Goal: Task Accomplishment & Management: Manage account settings

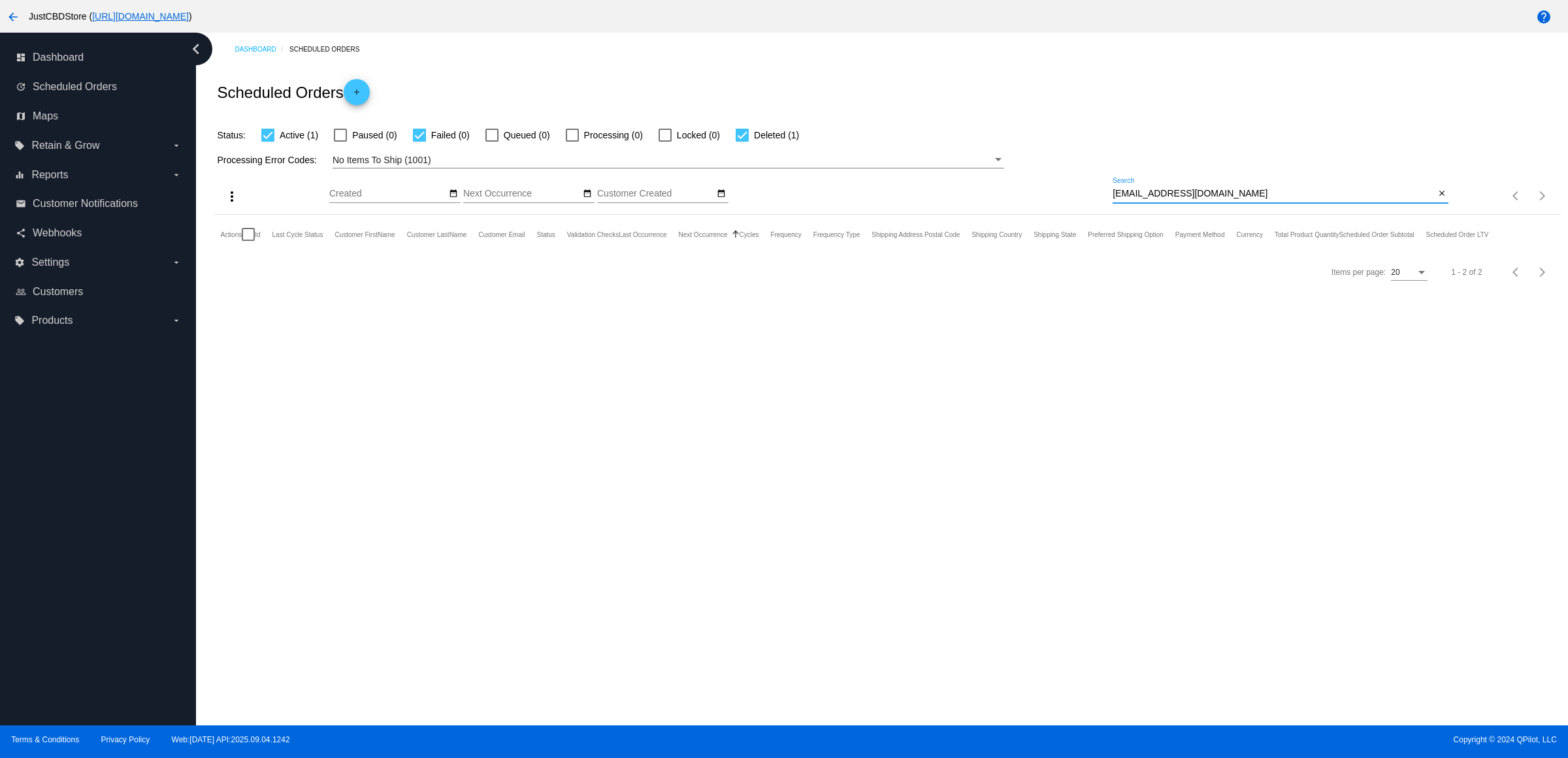
click at [1430, 200] on input "[EMAIL_ADDRESS][DOMAIN_NAME]" at bounding box center [1274, 193] width 322 height 10
click at [1439, 200] on mat-icon "close" at bounding box center [1442, 193] width 9 height 10
click at [1438, 200] on input "Search" at bounding box center [1280, 193] width 336 height 10
paste input "[EMAIL_ADDRESS][DOMAIN_NAME]"
type input "[EMAIL_ADDRESS][DOMAIN_NAME]"
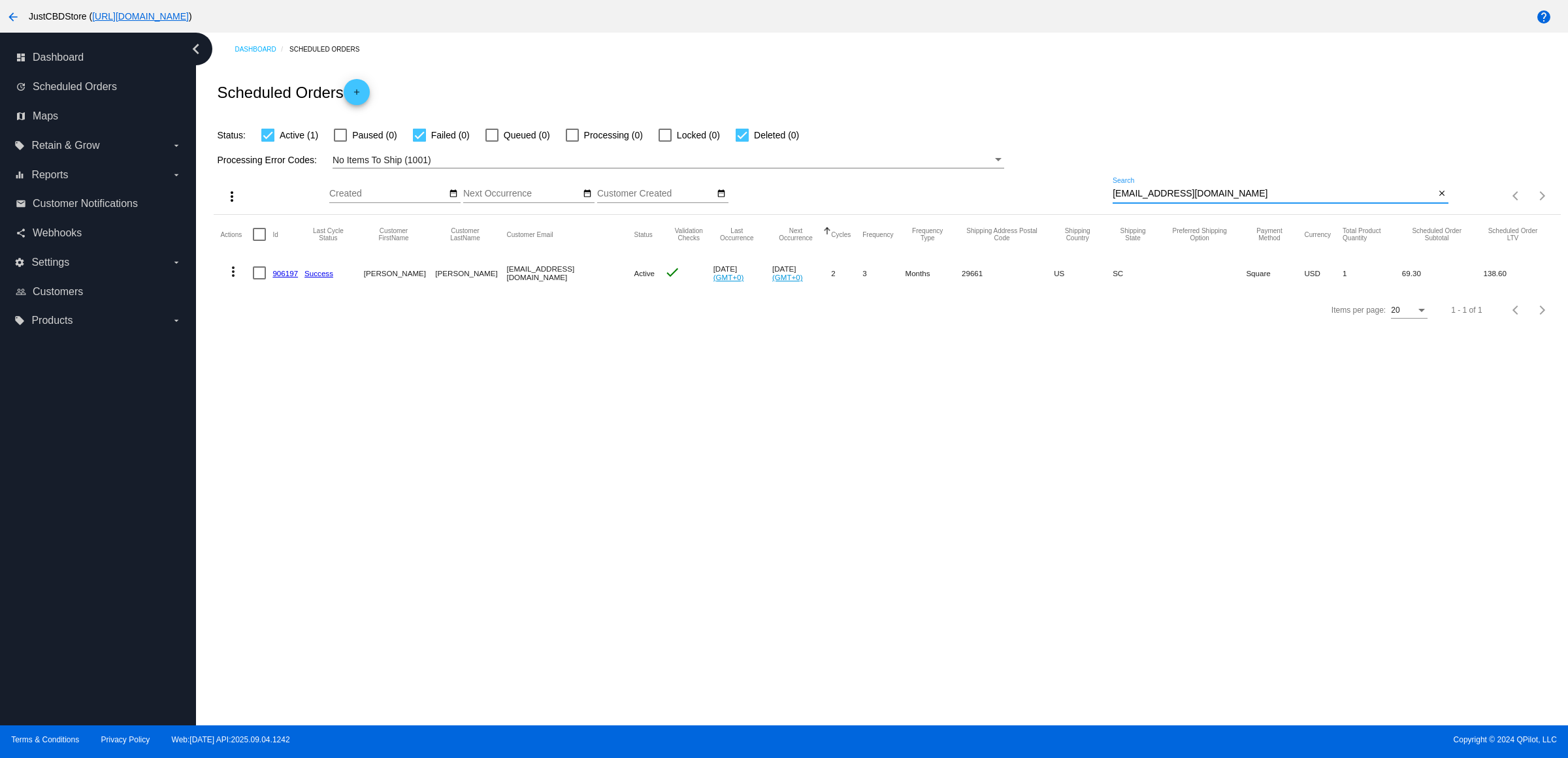
click at [240, 279] on mat-icon "more_vert" at bounding box center [233, 271] width 16 height 16
click at [283, 455] on span "Delete" at bounding box center [277, 453] width 27 height 10
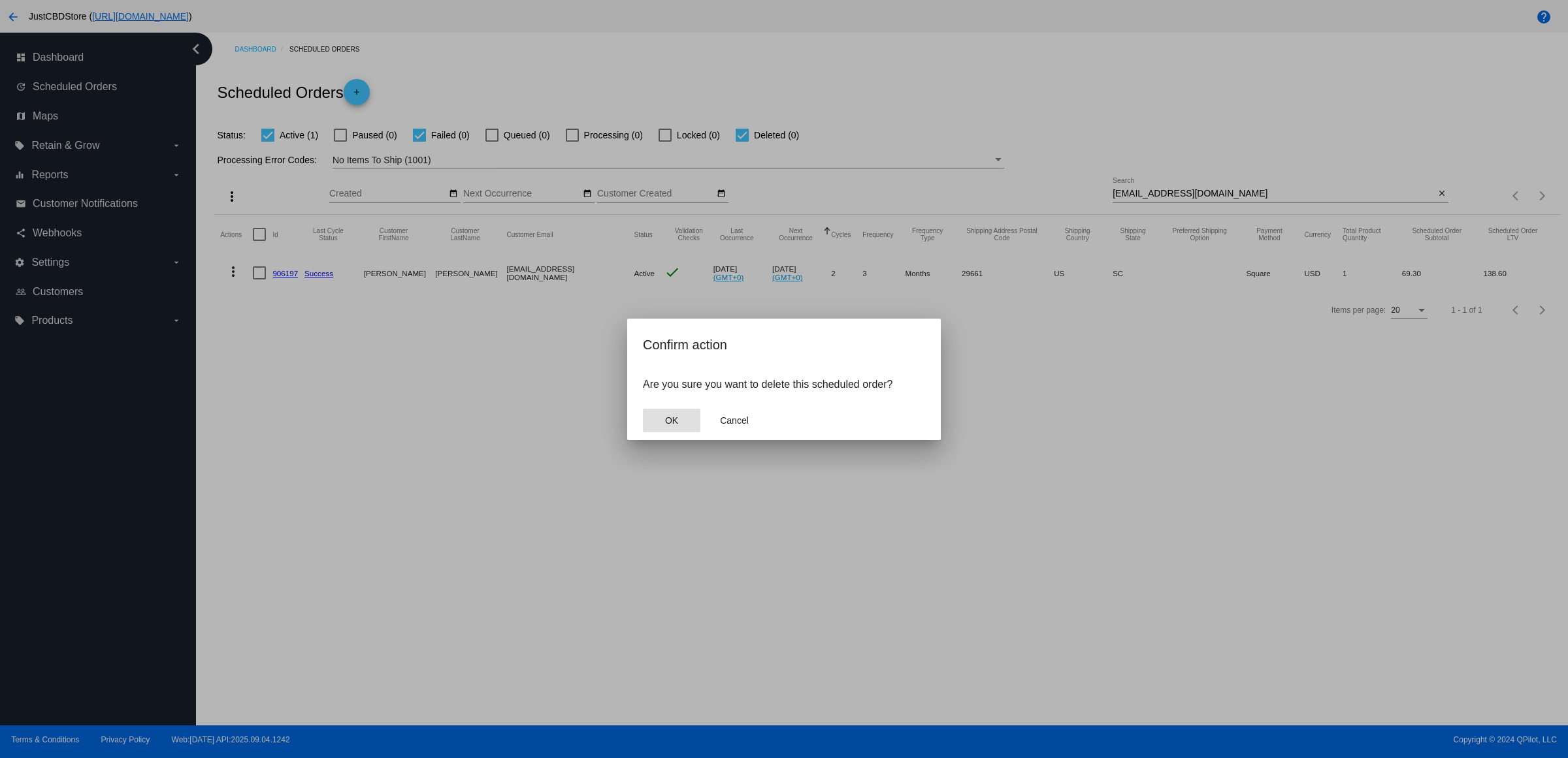
click at [660, 432] on button "OK" at bounding box center [671, 420] width 58 height 24
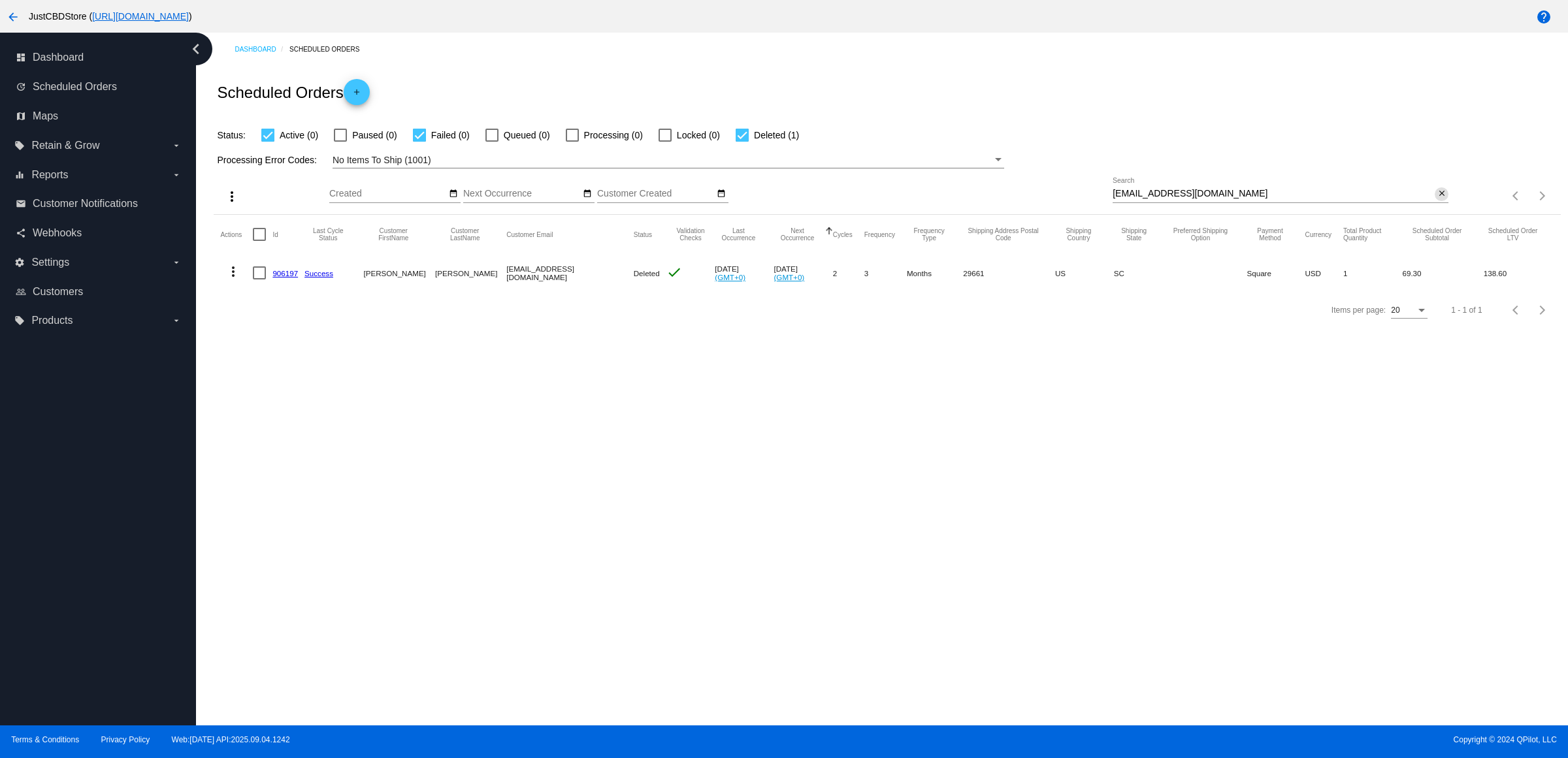
click at [1439, 200] on mat-icon "close" at bounding box center [1442, 193] width 9 height 10
click at [1439, 206] on mat-icon "search" at bounding box center [1440, 196] width 16 height 20
type input "[EMAIL_ADDRESS][DOMAIN_NAME]"
click at [1434, 201] on div "close" at bounding box center [1441, 194] width 14 height 14
click at [1442, 200] on mat-icon "close" at bounding box center [1442, 193] width 9 height 10
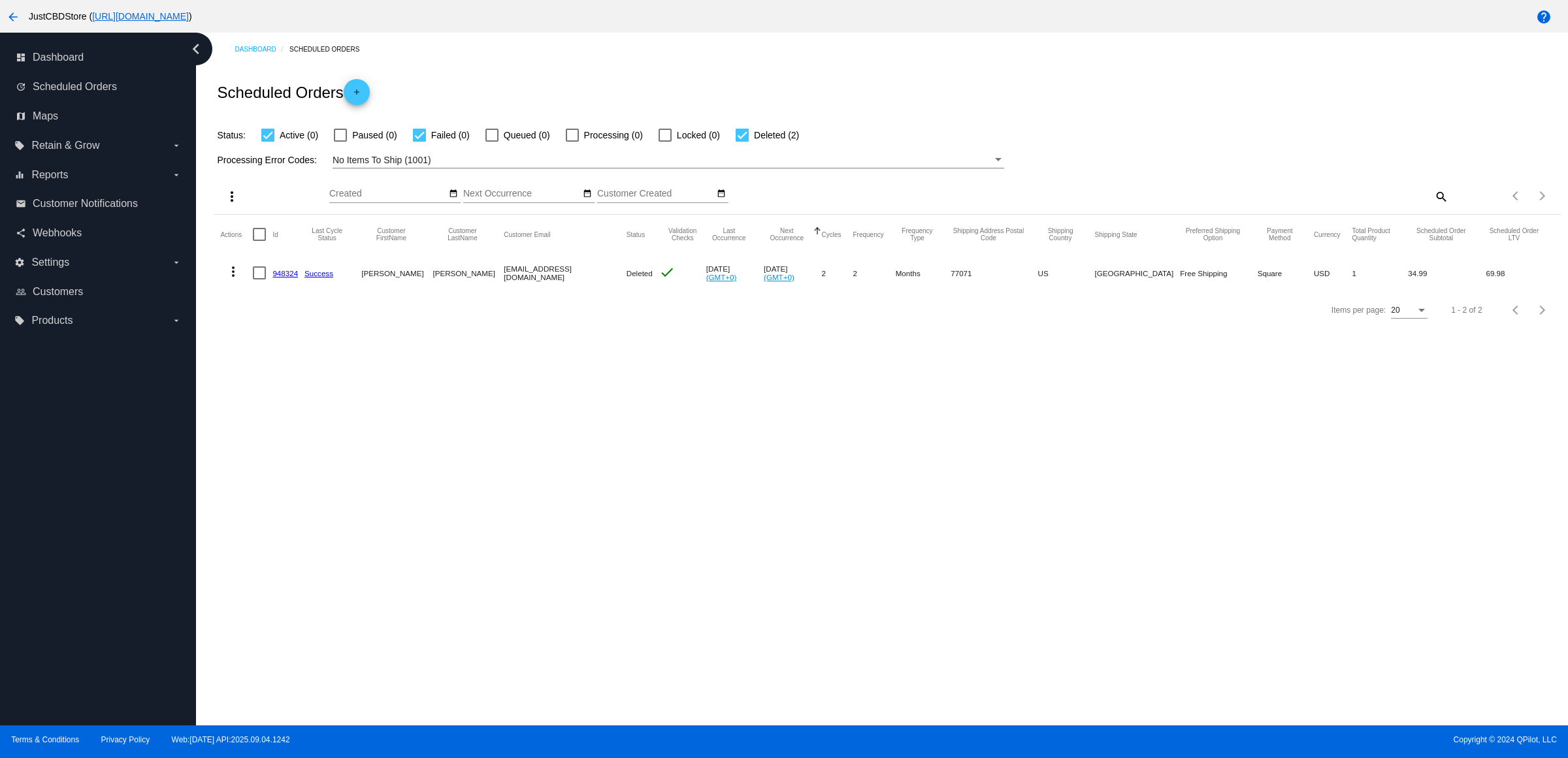
click at [1442, 206] on mat-icon "search" at bounding box center [1440, 196] width 16 height 20
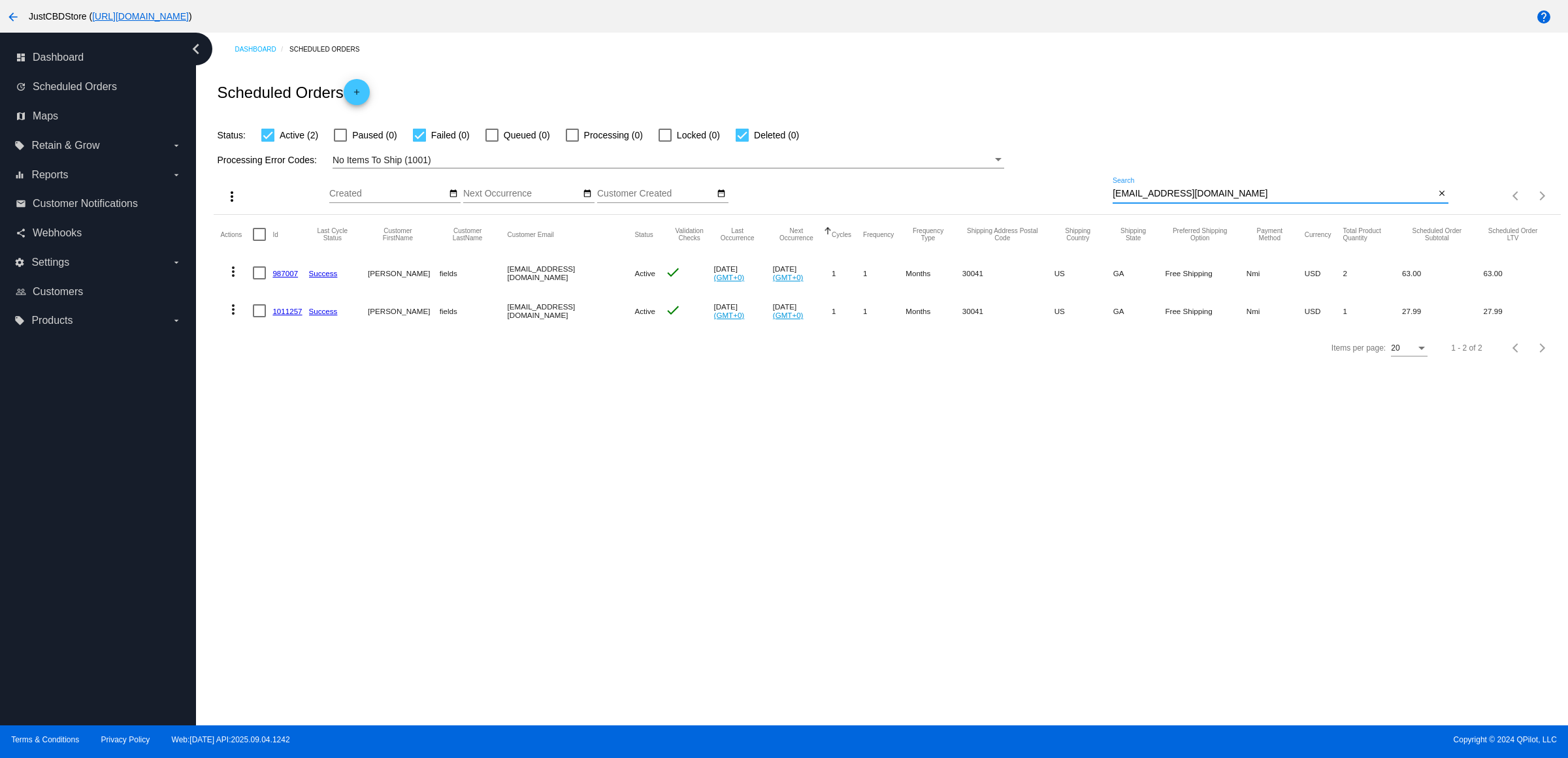
type input "[EMAIL_ADDRESS][DOMAIN_NAME]"
click at [286, 277] on link "987007" at bounding box center [285, 273] width 26 height 8
